Goal: Task Accomplishment & Management: Use online tool/utility

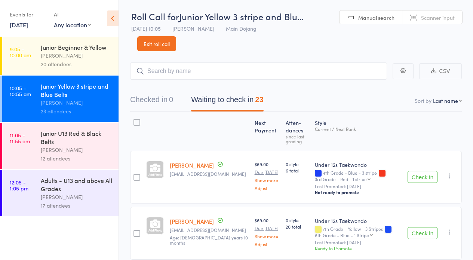
click at [424, 173] on button "Check in" at bounding box center [422, 177] width 30 height 12
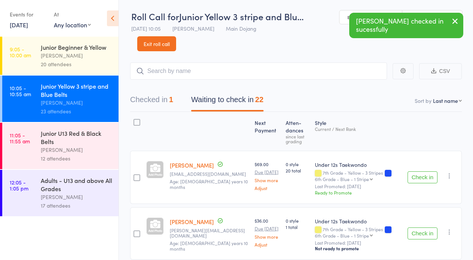
click at [424, 173] on button "Check in" at bounding box center [422, 177] width 30 height 12
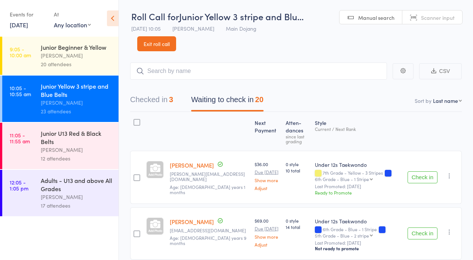
click at [430, 177] on button "Check in" at bounding box center [422, 177] width 30 height 12
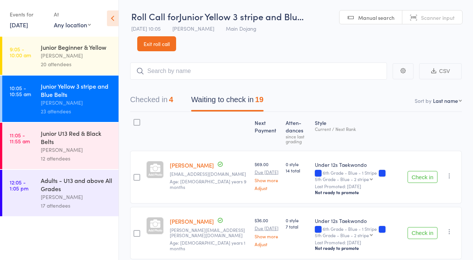
click at [417, 227] on button "Check in" at bounding box center [422, 233] width 30 height 12
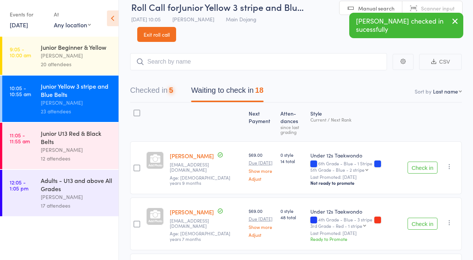
scroll to position [83, 0]
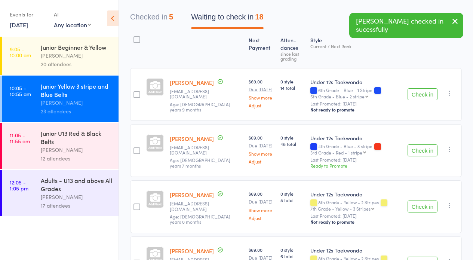
click at [422, 146] on button "Check in" at bounding box center [422, 150] width 30 height 12
click at [423, 150] on button "Check in" at bounding box center [422, 150] width 30 height 12
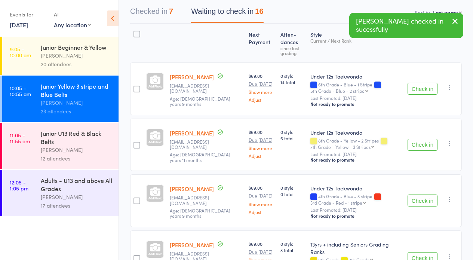
scroll to position [90, 0]
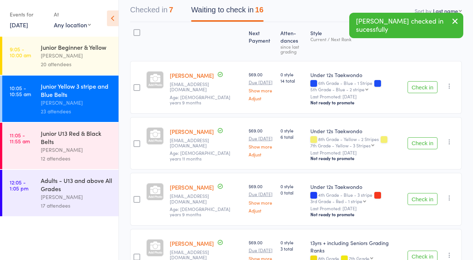
click at [414, 198] on button "Check in" at bounding box center [422, 199] width 30 height 12
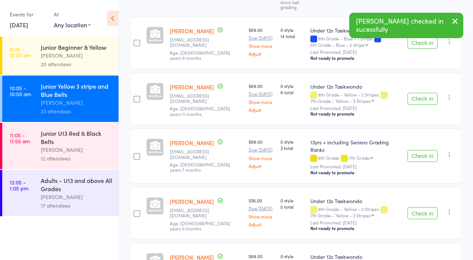
scroll to position [150, 0]
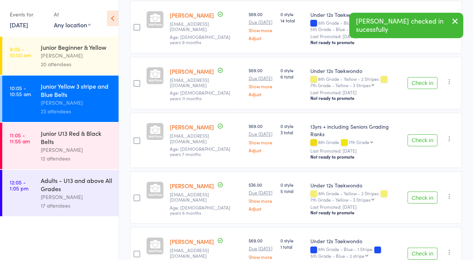
click at [419, 191] on button "Check in" at bounding box center [422, 197] width 30 height 12
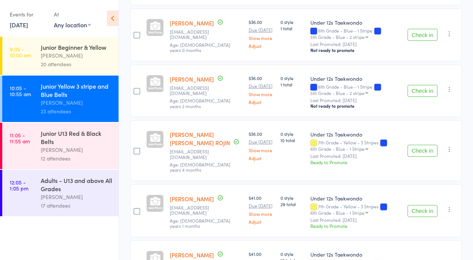
scroll to position [467, 0]
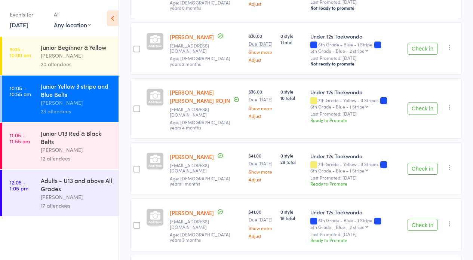
click at [424, 163] on button "Check in" at bounding box center [422, 169] width 30 height 12
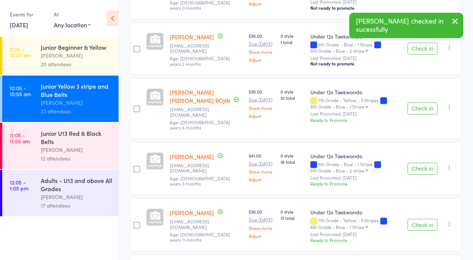
click at [424, 163] on button "Check in" at bounding box center [422, 169] width 30 height 12
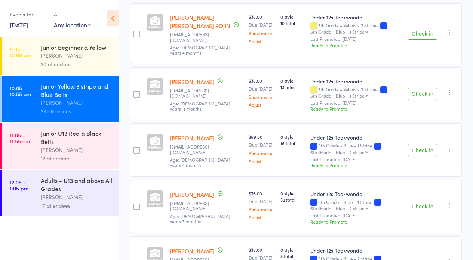
scroll to position [545, 0]
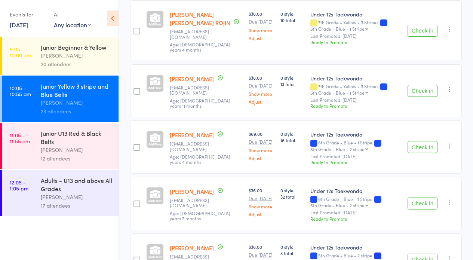
click at [416, 197] on button "Check in" at bounding box center [422, 203] width 30 height 12
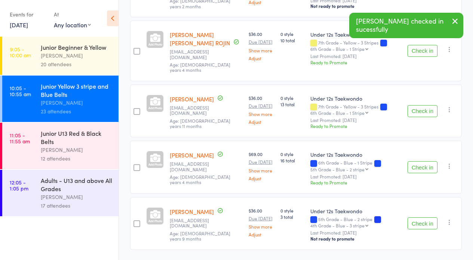
click at [420, 217] on button "Check in" at bounding box center [422, 223] width 30 height 12
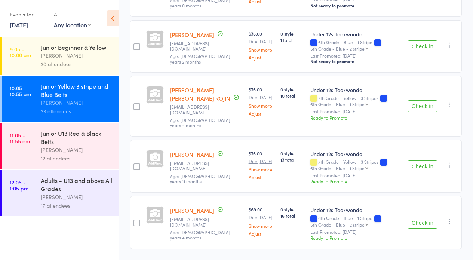
scroll to position [0, 0]
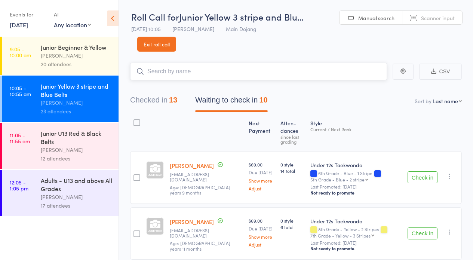
click at [182, 76] on input "search" at bounding box center [258, 71] width 257 height 17
type input "fore"
click at [366, 87] on link "Drop in" at bounding box center [367, 87] width 24 height 12
click at [145, 101] on button "Checked in 14" at bounding box center [153, 102] width 47 height 20
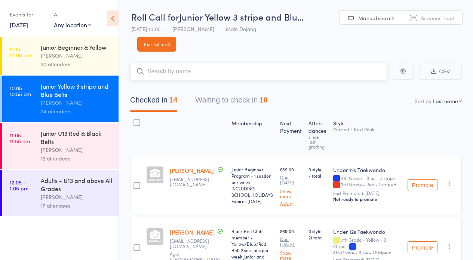
click at [240, 96] on button "Waiting to check in 10" at bounding box center [231, 102] width 72 height 20
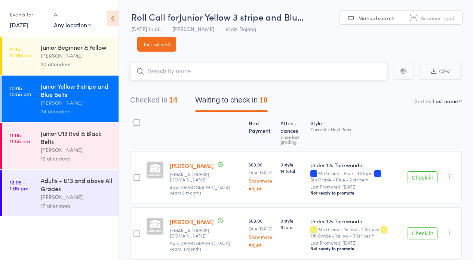
click at [164, 107] on button "Checked in 14" at bounding box center [153, 102] width 47 height 20
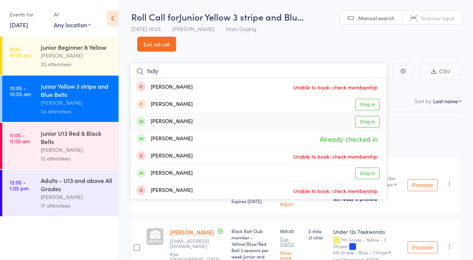
type input "holy"
click at [375, 121] on link "Drop in" at bounding box center [367, 122] width 24 height 12
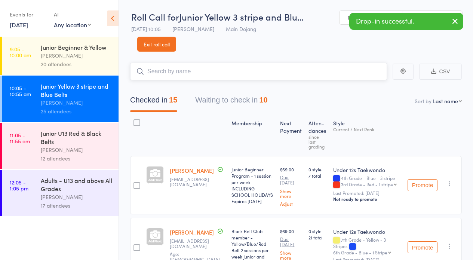
click at [259, 95] on button "Waiting to check in 10" at bounding box center [231, 102] width 72 height 20
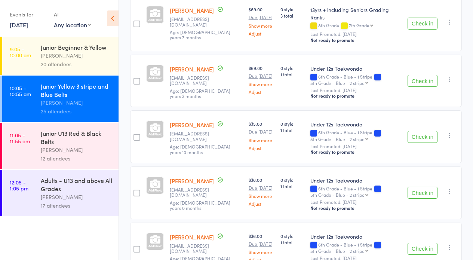
scroll to position [265, 0]
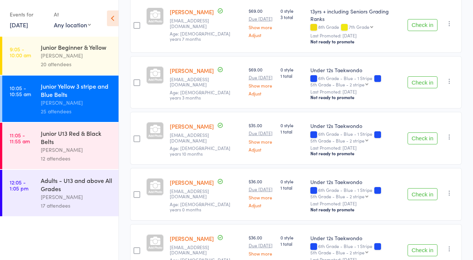
click at [412, 76] on button "Check in" at bounding box center [422, 82] width 30 height 12
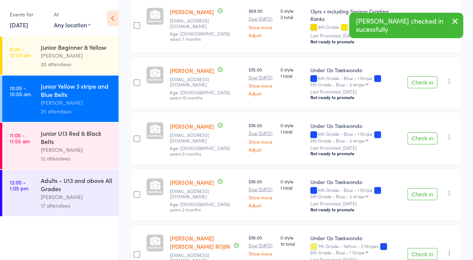
click at [414, 76] on button "Check in" at bounding box center [422, 82] width 30 height 12
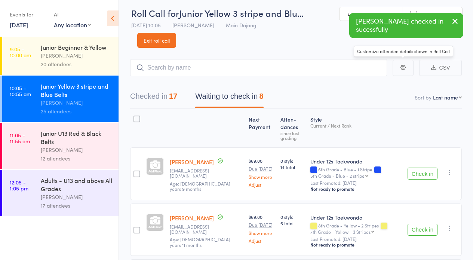
scroll to position [0, 0]
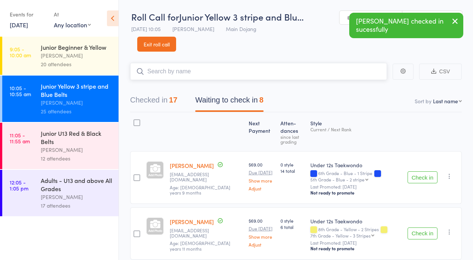
click at [168, 72] on input "search" at bounding box center [258, 71] width 257 height 17
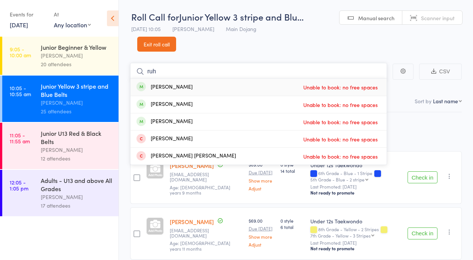
type input "ruh"
click at [194, 84] on div "Ruhi Kler Unable to book: no free spaces" at bounding box center [258, 86] width 256 height 17
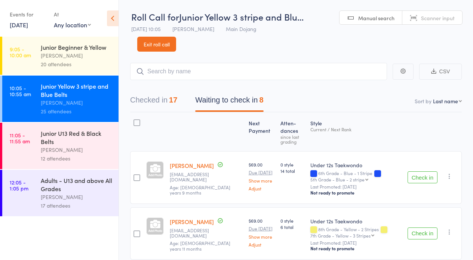
click at [426, 178] on button "Check in" at bounding box center [422, 177] width 30 height 12
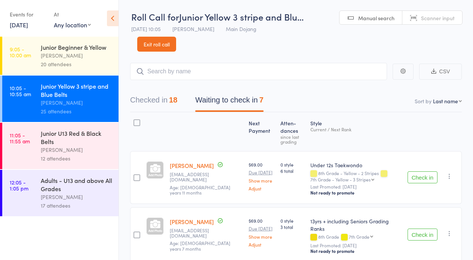
click at [137, 93] on button "Checked in 18" at bounding box center [153, 102] width 47 height 20
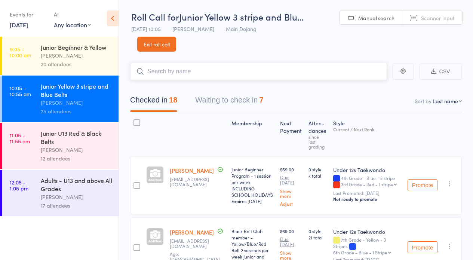
click at [186, 71] on input "search" at bounding box center [258, 71] width 257 height 17
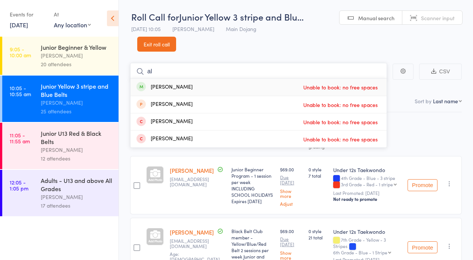
type input "a"
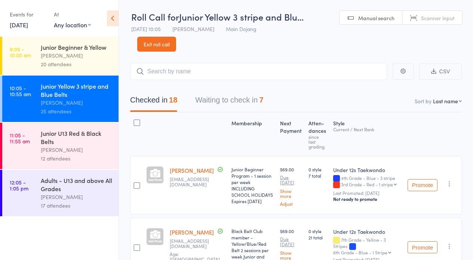
click at [159, 43] on link "Exit roll call" at bounding box center [156, 44] width 39 height 15
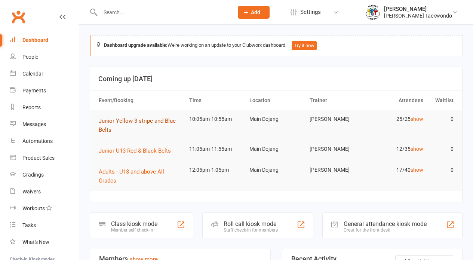
click at [155, 118] on span "Junior Yellow 3 stripe and Blue Belts" at bounding box center [137, 125] width 77 height 16
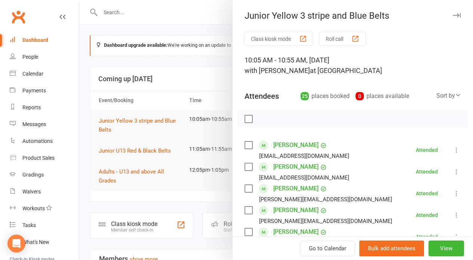
scroll to position [579, 0]
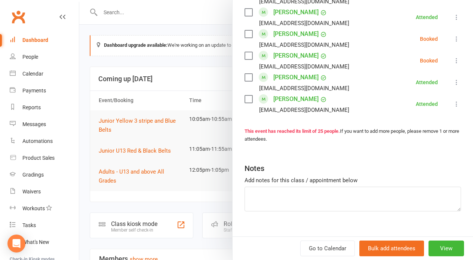
click at [453, 57] on icon at bounding box center [456, 60] width 7 height 7
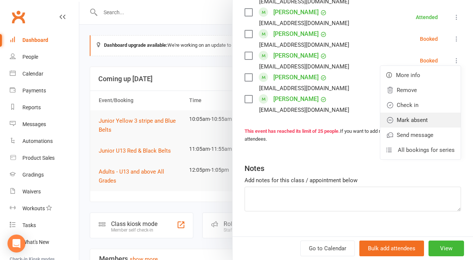
click at [406, 112] on link "Mark absent" at bounding box center [420, 119] width 80 height 15
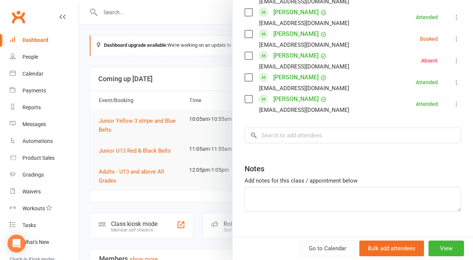
click at [452, 34] on button at bounding box center [456, 38] width 9 height 9
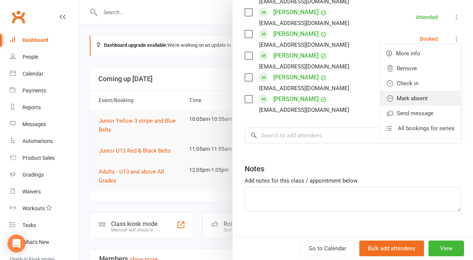
click at [413, 91] on link "Mark absent" at bounding box center [420, 98] width 80 height 15
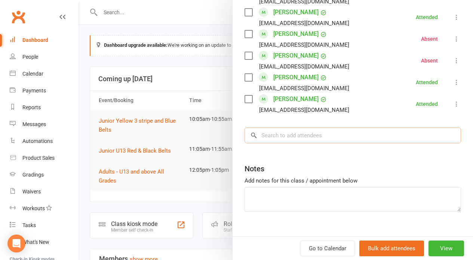
click at [320, 127] on input "search" at bounding box center [352, 135] width 216 height 16
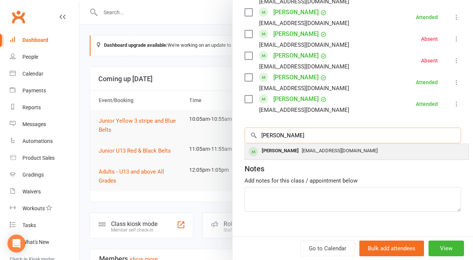
type input "ruhi"
click at [351, 145] on div "Ruhi Kler sardonyx09@hotmail.com" at bounding box center [356, 151] width 223 height 15
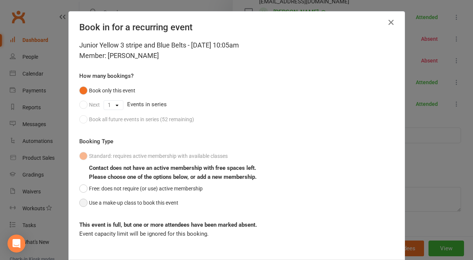
click at [85, 204] on button "Use a make-up class to book this event" at bounding box center [128, 202] width 99 height 14
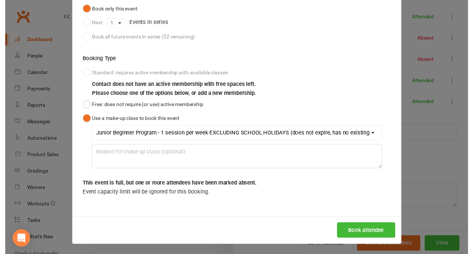
scroll to position [384, 0]
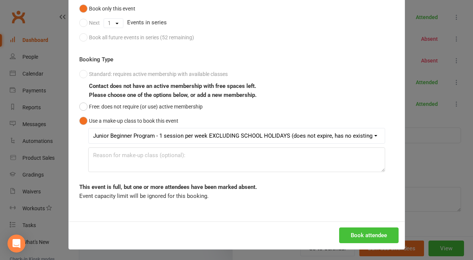
click at [361, 231] on button "Book attendee" at bounding box center [368, 235] width 59 height 16
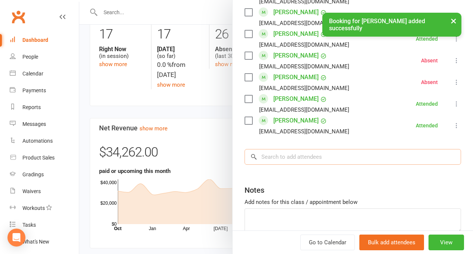
drag, startPoint x: 366, startPoint y: 151, endPoint x: 363, endPoint y: 148, distance: 4.3
click at [365, 149] on input "search" at bounding box center [352, 157] width 216 height 16
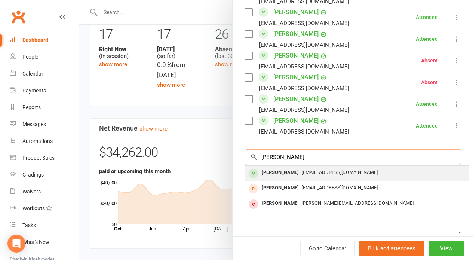
type input "albert"
click at [352, 167] on div "[EMAIL_ADDRESS][DOMAIN_NAME]" at bounding box center [357, 172] width 218 height 11
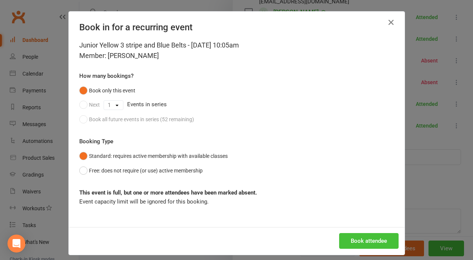
click at [369, 238] on button "Book attendee" at bounding box center [368, 241] width 59 height 16
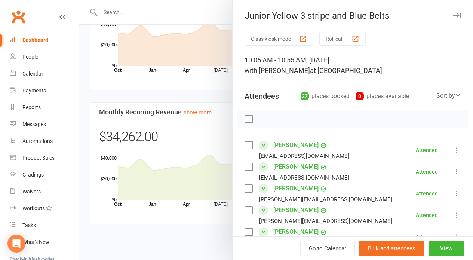
scroll to position [323, 0]
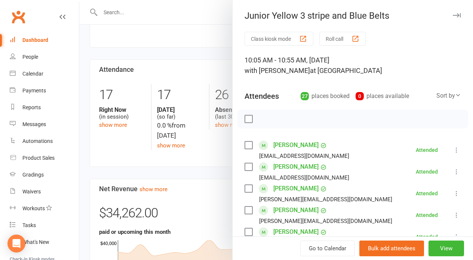
click at [324, 38] on button "Roll call" at bounding box center [342, 39] width 46 height 14
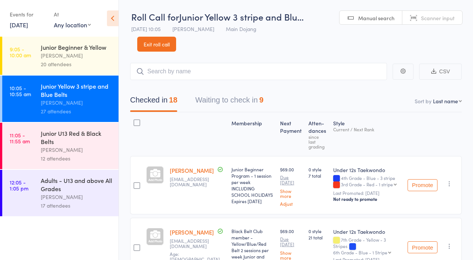
click at [207, 106] on button "Waiting to check in 9" at bounding box center [229, 102] width 68 height 20
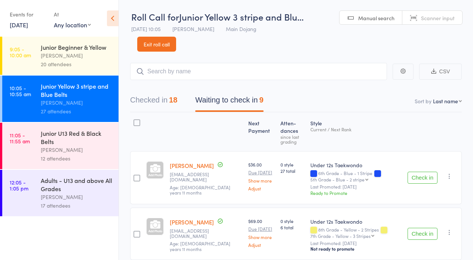
click at [426, 175] on button "Check in" at bounding box center [422, 178] width 30 height 12
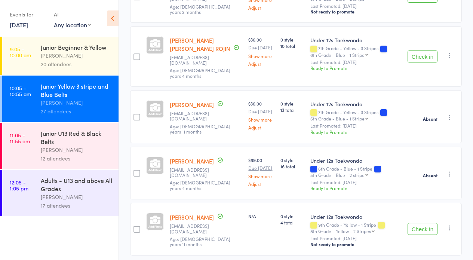
scroll to position [358, 0]
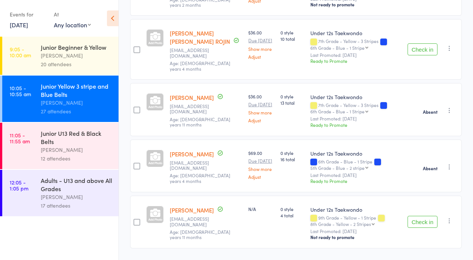
click at [430, 216] on button "Check in" at bounding box center [422, 222] width 30 height 12
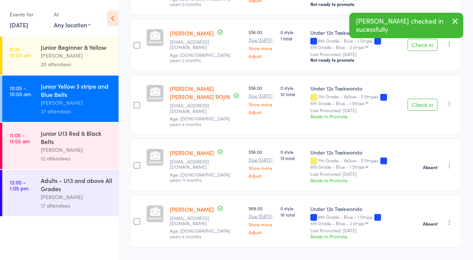
scroll to position [0, 0]
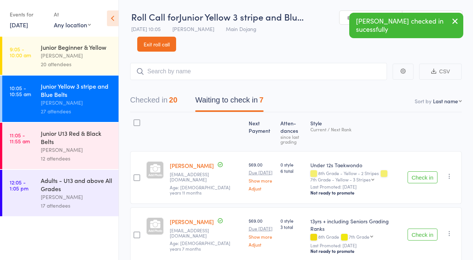
click at [137, 124] on div at bounding box center [136, 122] width 7 height 7
click at [135, 120] on input "checkbox" at bounding box center [135, 120] width 0 height 0
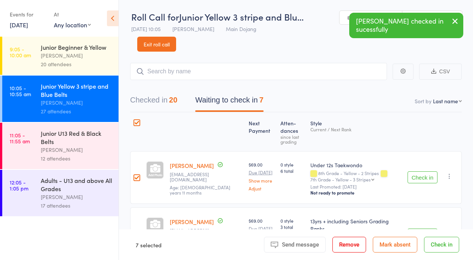
click at [405, 244] on button "Mark absent" at bounding box center [395, 245] width 44 height 16
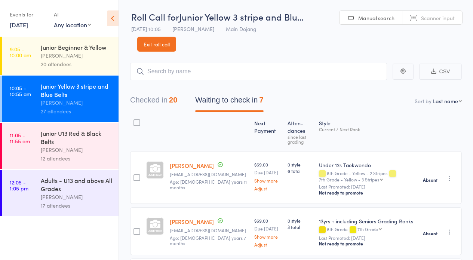
click at [155, 99] on button "Checked in 20" at bounding box center [153, 102] width 47 height 20
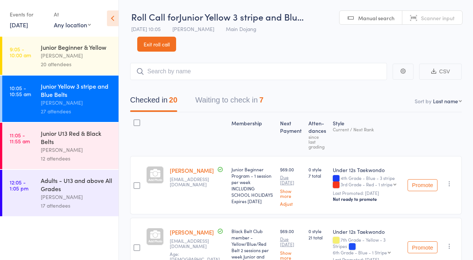
click at [225, 98] on button "Waiting to check in 7" at bounding box center [229, 102] width 68 height 20
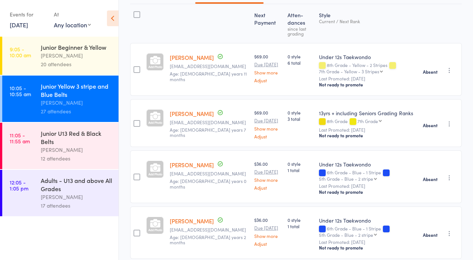
scroll to position [89, 0]
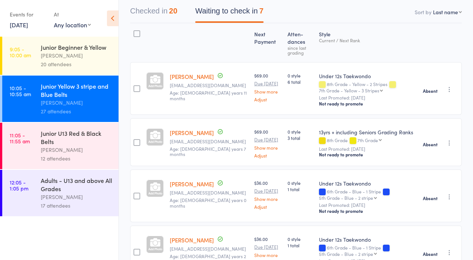
click at [184, 18] on div "Checked in 20 Waiting to check in 7" at bounding box center [196, 13] width 151 height 20
click at [151, 12] on button "Checked in 20" at bounding box center [153, 13] width 47 height 20
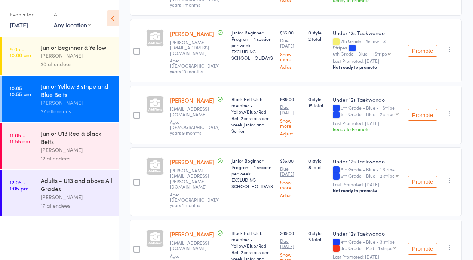
scroll to position [0, 0]
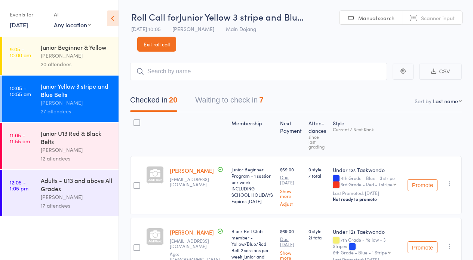
click at [241, 72] on input "search" at bounding box center [258, 71] width 257 height 17
type input "v"
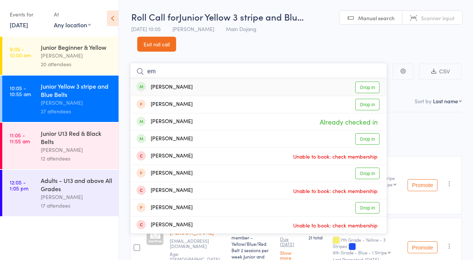
type input "e"
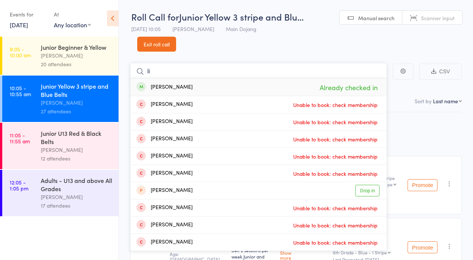
type input "l"
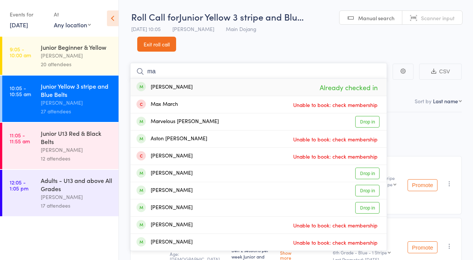
type input "m"
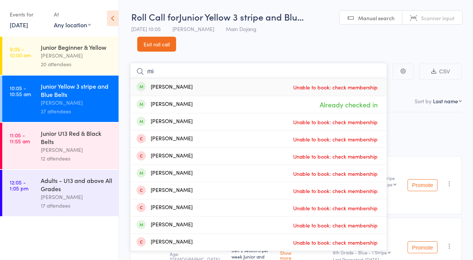
type input "m"
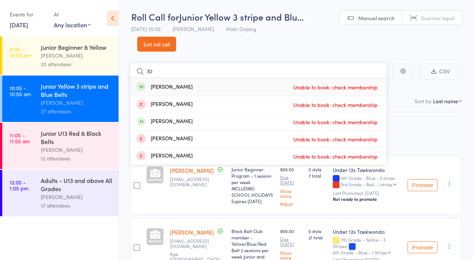
type input "t"
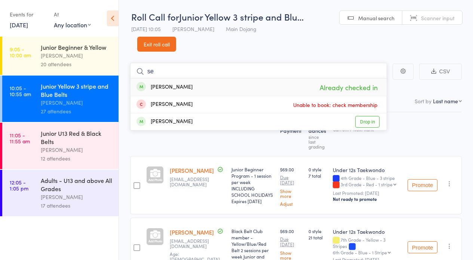
type input "s"
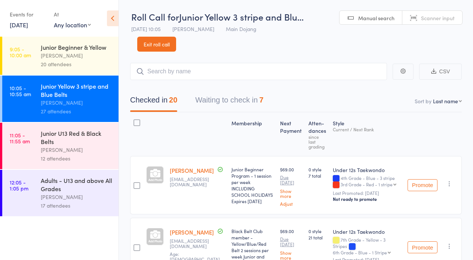
click at [166, 46] on link "Exit roll call" at bounding box center [156, 44] width 39 height 15
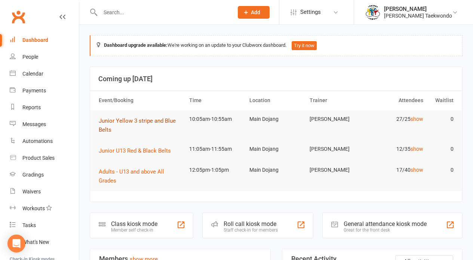
click at [141, 120] on span "Junior Yellow 3 stripe and Blue Belts" at bounding box center [137, 125] width 77 height 16
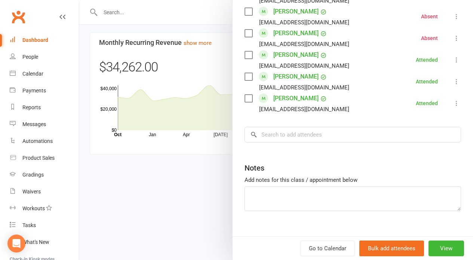
scroll to position [606, 0]
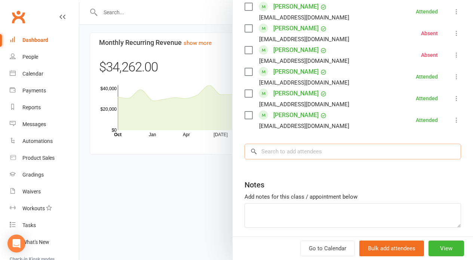
click at [344, 144] on input "search" at bounding box center [352, 152] width 216 height 16
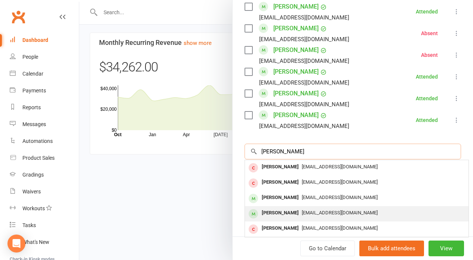
type input "toby"
click at [327, 210] on span "[EMAIL_ADDRESS][DOMAIN_NAME]" at bounding box center [340, 213] width 76 height 6
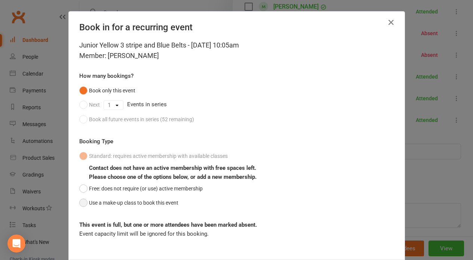
click at [85, 201] on button "Use a make-up class to book this event" at bounding box center [128, 202] width 99 height 14
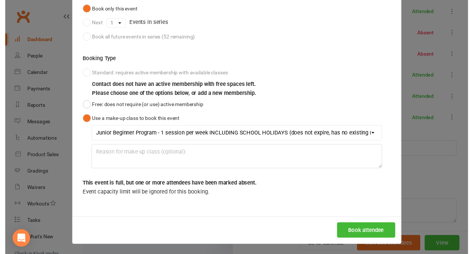
scroll to position [855, 0]
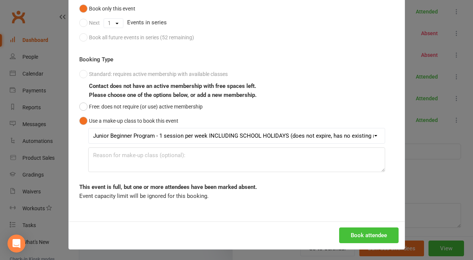
click at [352, 234] on button "Book attendee" at bounding box center [368, 235] width 59 height 16
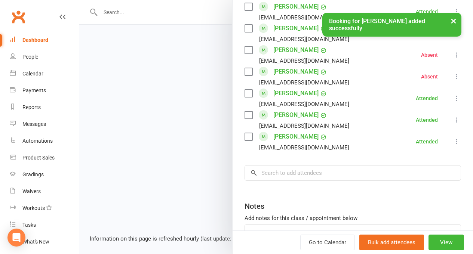
click at [204, 189] on div at bounding box center [276, 127] width 394 height 254
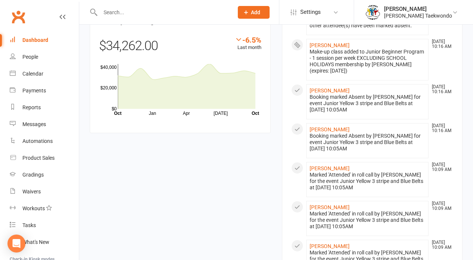
scroll to position [0, 0]
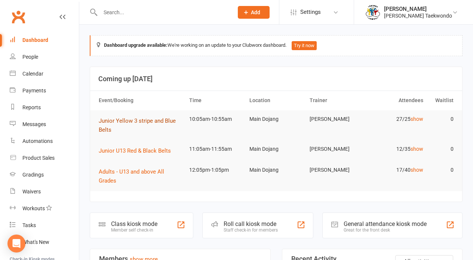
click at [141, 124] on button "Junior Yellow 3 stripe and Blue Belts" at bounding box center [141, 125] width 84 height 18
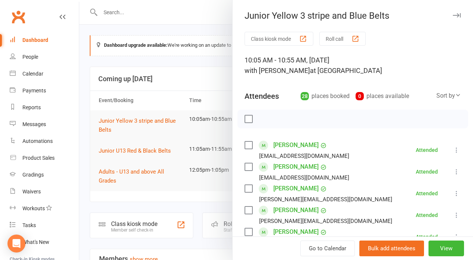
click at [323, 41] on button "Roll call" at bounding box center [342, 39] width 46 height 14
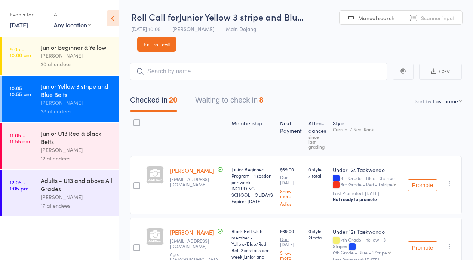
click at [233, 102] on button "Waiting to check in 8" at bounding box center [229, 102] width 68 height 20
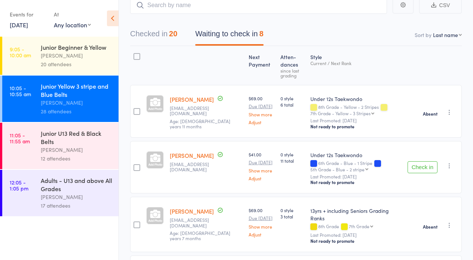
scroll to position [108, 0]
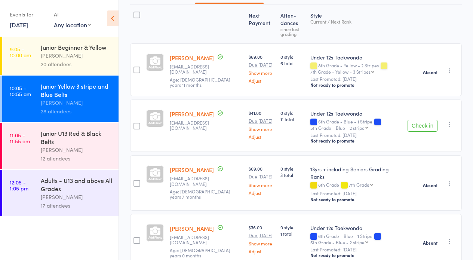
drag, startPoint x: 417, startPoint y: 123, endPoint x: 413, endPoint y: 126, distance: 4.9
click at [417, 123] on button "Check in" at bounding box center [422, 126] width 30 height 12
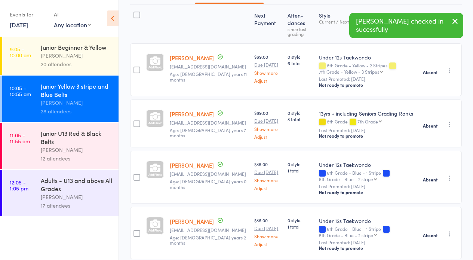
scroll to position [0, 0]
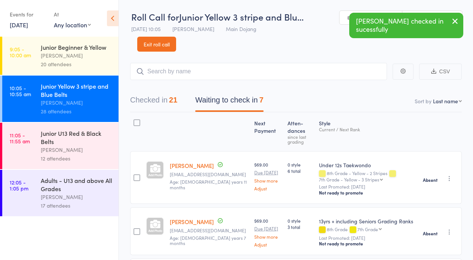
click at [176, 105] on button "Checked in 21" at bounding box center [153, 102] width 47 height 20
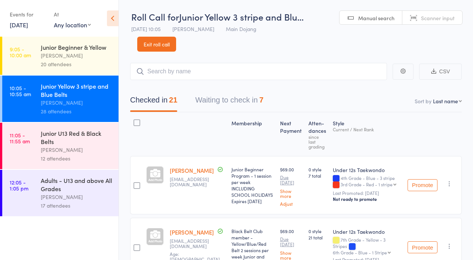
click at [110, 149] on div "[PERSON_NAME]" at bounding box center [76, 149] width 71 height 9
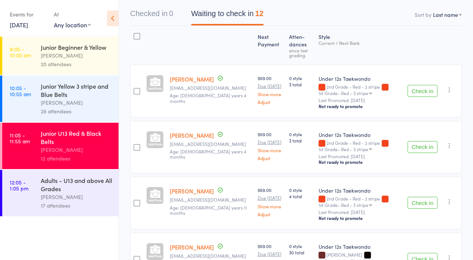
scroll to position [141, 0]
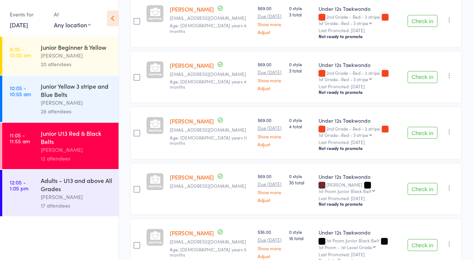
click at [423, 135] on button "Check in" at bounding box center [422, 133] width 30 height 12
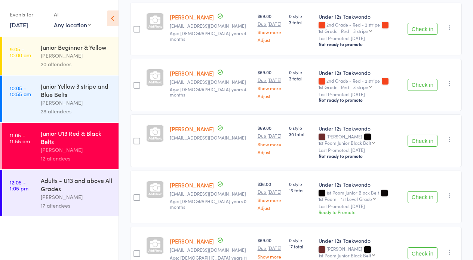
scroll to position [0, 0]
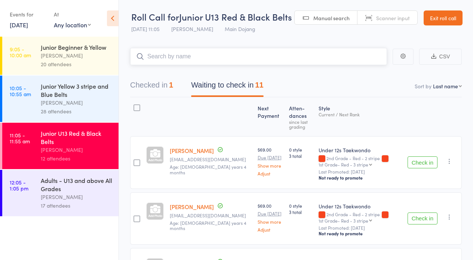
click at [228, 60] on input "search" at bounding box center [258, 56] width 257 height 17
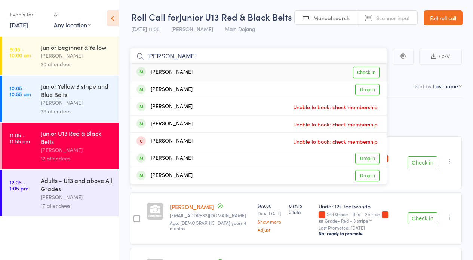
type input "[PERSON_NAME]"
drag, startPoint x: 228, startPoint y: 60, endPoint x: 373, endPoint y: 74, distance: 145.4
click at [373, 74] on link "Check in" at bounding box center [366, 73] width 27 height 12
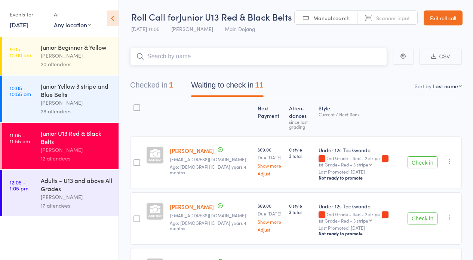
click at [246, 57] on input "search" at bounding box center [258, 56] width 257 height 17
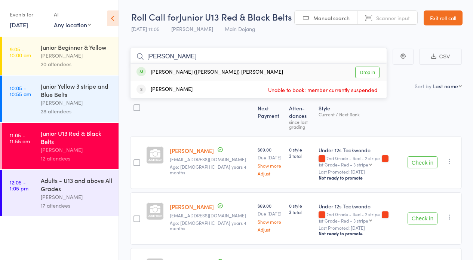
type input "[PERSON_NAME]"
click at [371, 71] on link "Drop in" at bounding box center [367, 73] width 24 height 12
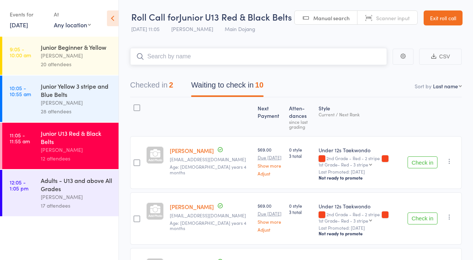
click at [311, 53] on input "search" at bounding box center [258, 56] width 257 height 17
click at [267, 63] on input "search" at bounding box center [258, 56] width 257 height 17
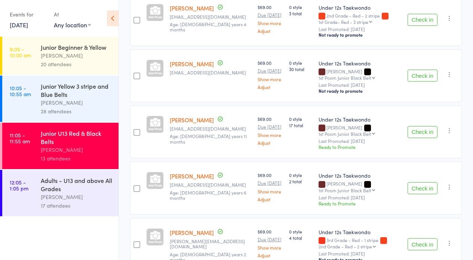
scroll to position [322, 0]
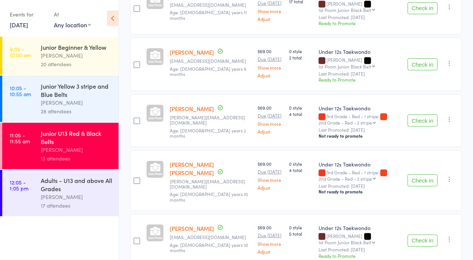
click at [419, 234] on button "Check in" at bounding box center [422, 240] width 30 height 12
click at [420, 114] on button "Check in" at bounding box center [422, 120] width 30 height 12
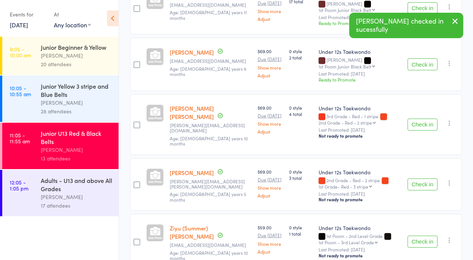
click at [420, 118] on button "Check in" at bounding box center [422, 124] width 30 height 12
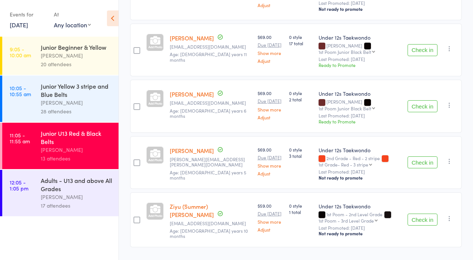
scroll to position [184, 0]
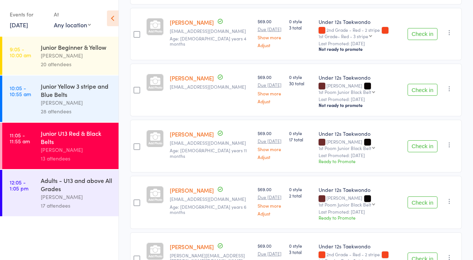
click at [428, 196] on button "Check in" at bounding box center [422, 202] width 30 height 12
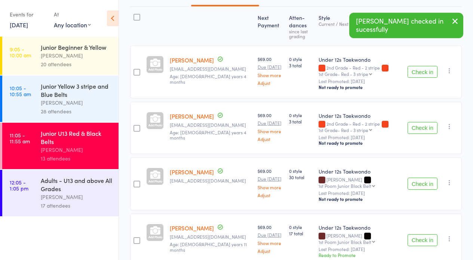
scroll to position [76, 0]
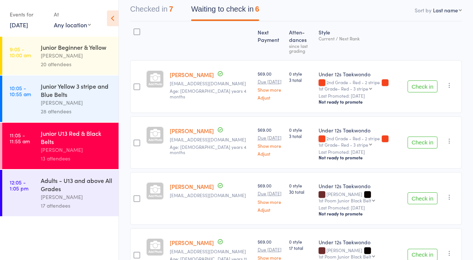
click at [431, 89] on button "Check in" at bounding box center [422, 86] width 30 height 12
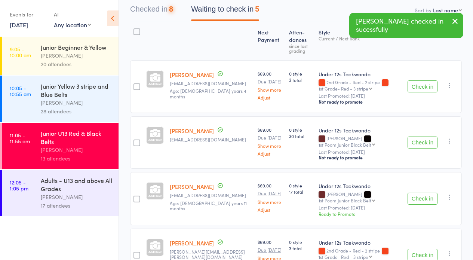
click at [431, 89] on button "Check in" at bounding box center [422, 86] width 30 height 12
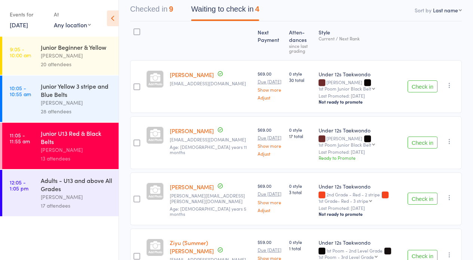
click at [424, 83] on button "Check in" at bounding box center [422, 86] width 30 height 12
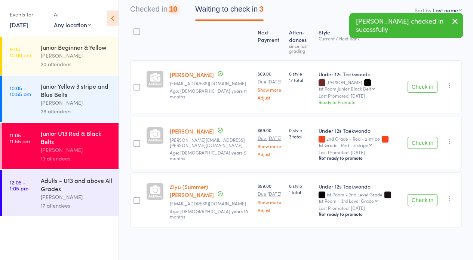
scroll to position [68, 0]
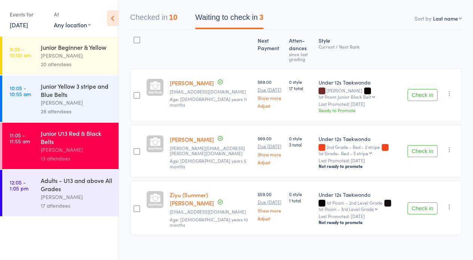
click at [420, 147] on button "Check in" at bounding box center [422, 151] width 30 height 12
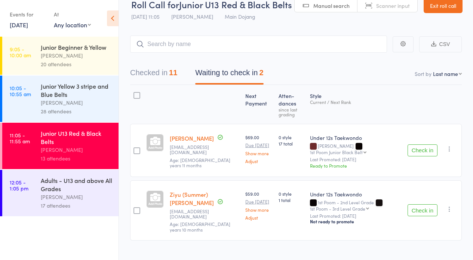
click at [155, 77] on button "Checked in 11" at bounding box center [153, 75] width 47 height 20
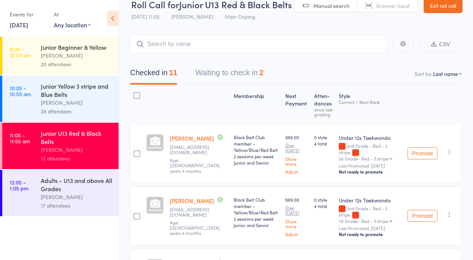
click at [243, 75] on button "Waiting to check in 2" at bounding box center [229, 75] width 68 height 20
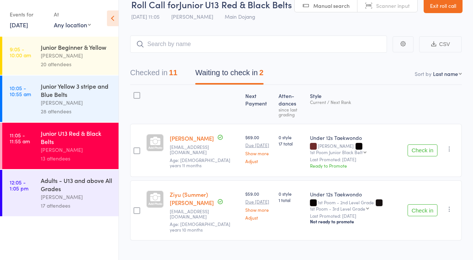
click at [138, 94] on div at bounding box center [136, 95] width 7 height 7
click at [135, 93] on input "checkbox" at bounding box center [135, 93] width 0 height 0
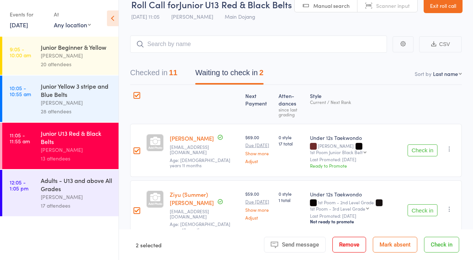
click at [391, 246] on button "Mark absent" at bounding box center [395, 245] width 44 height 16
